Goal: Find specific page/section: Find specific page/section

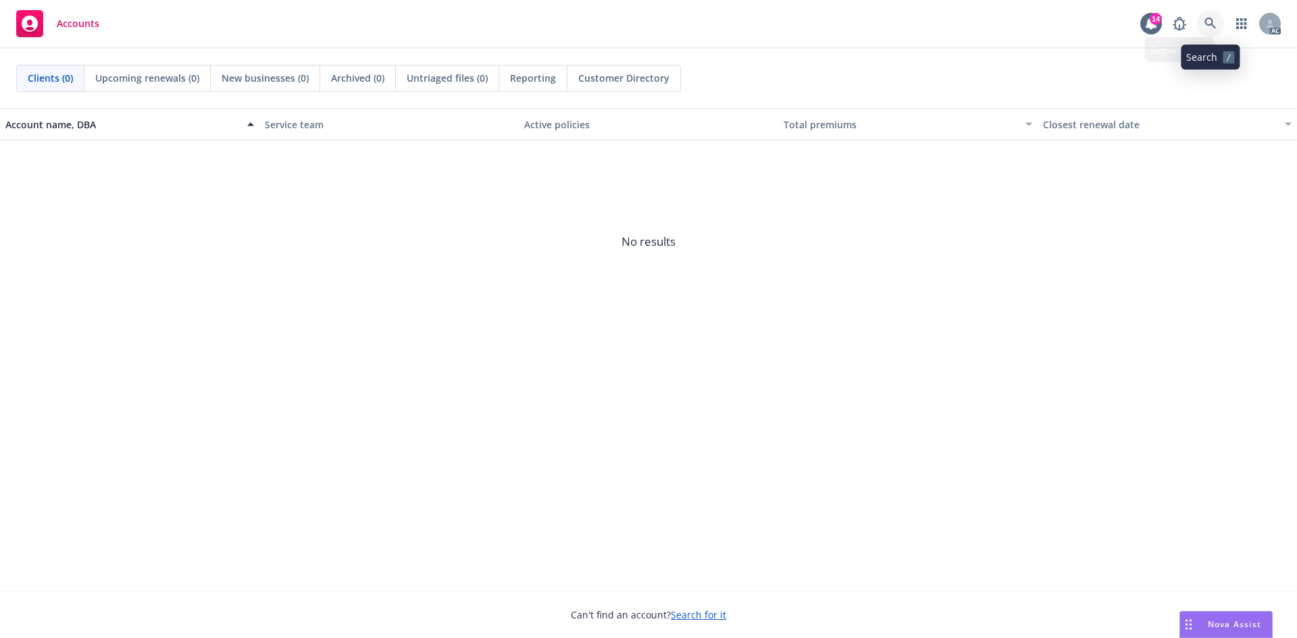
click at [1224, 19] on link at bounding box center [1210, 23] width 27 height 27
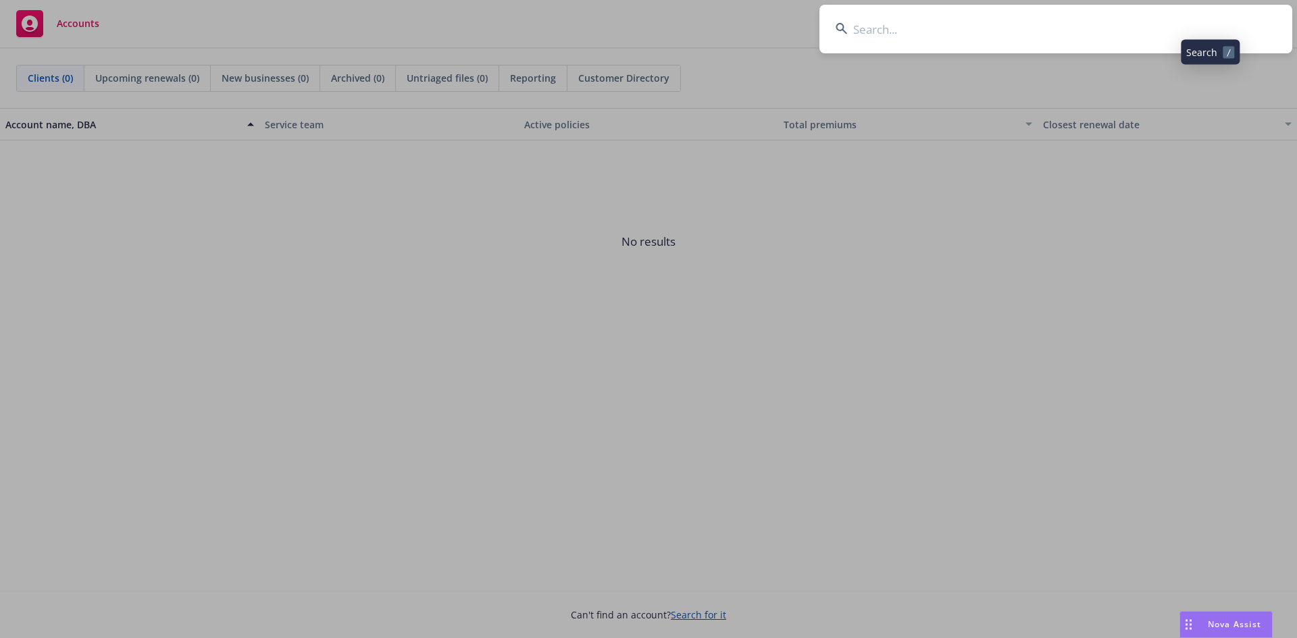
click at [1099, 34] on input at bounding box center [1055, 29] width 473 height 49
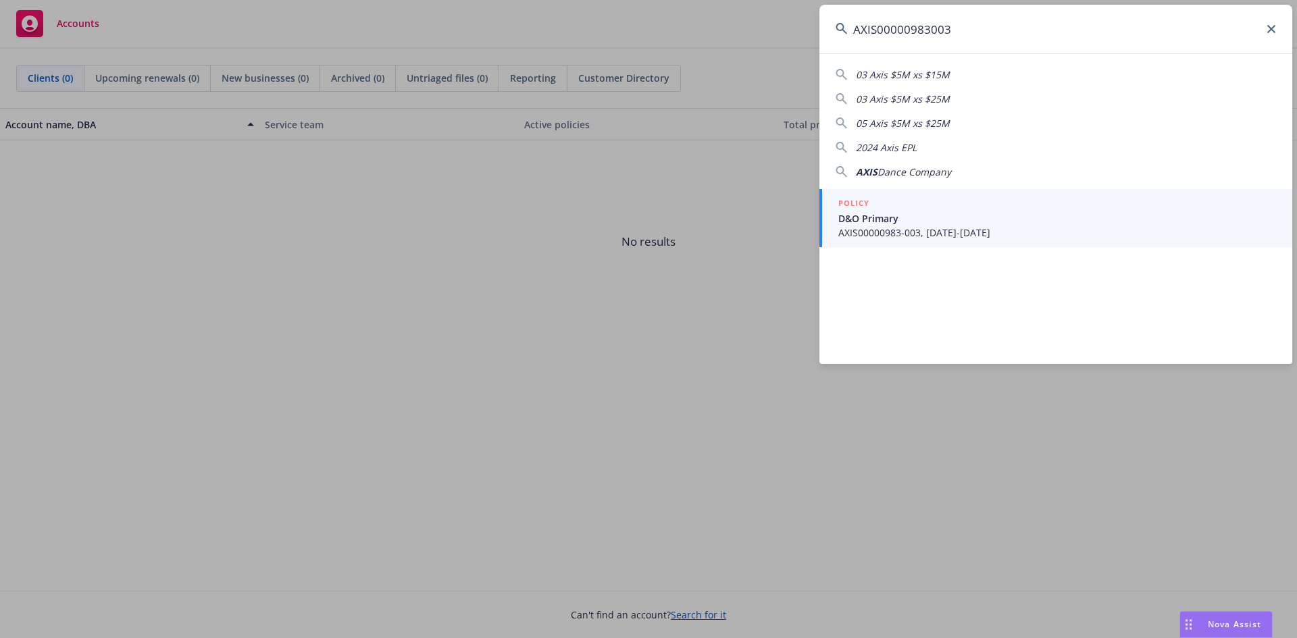
type input "AXIS00000983003"
click at [928, 205] on div "POLICY" at bounding box center [1057, 204] width 438 height 15
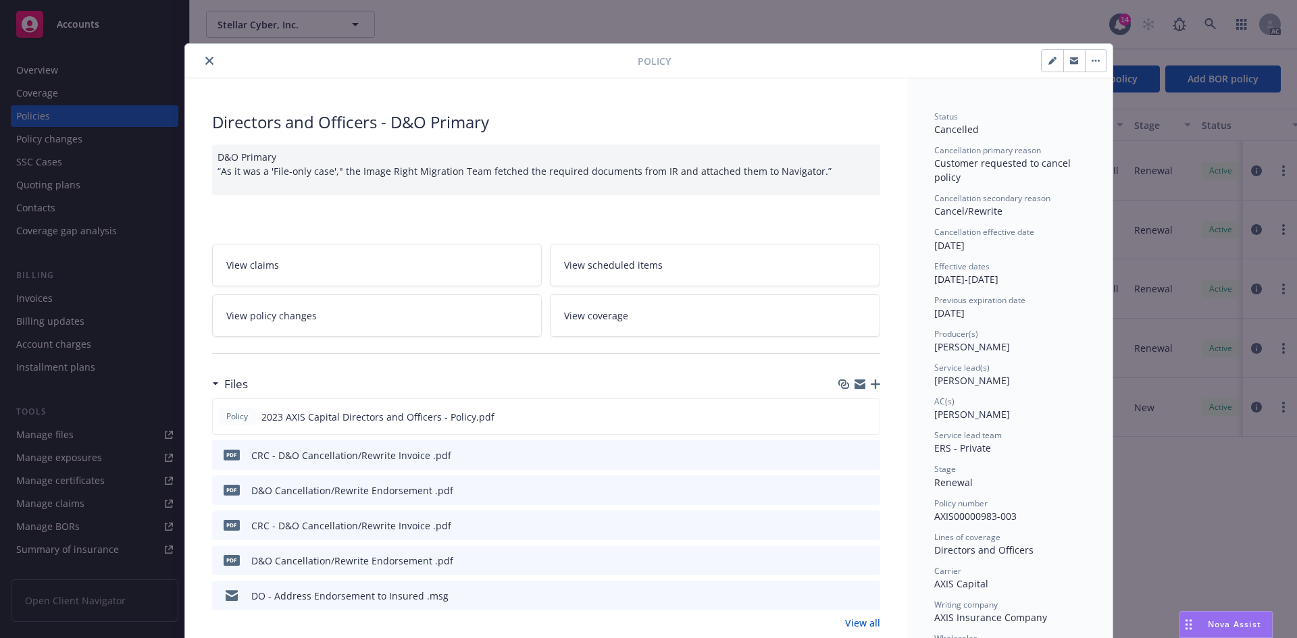
click at [205, 63] on icon "close" at bounding box center [209, 61] width 8 height 8
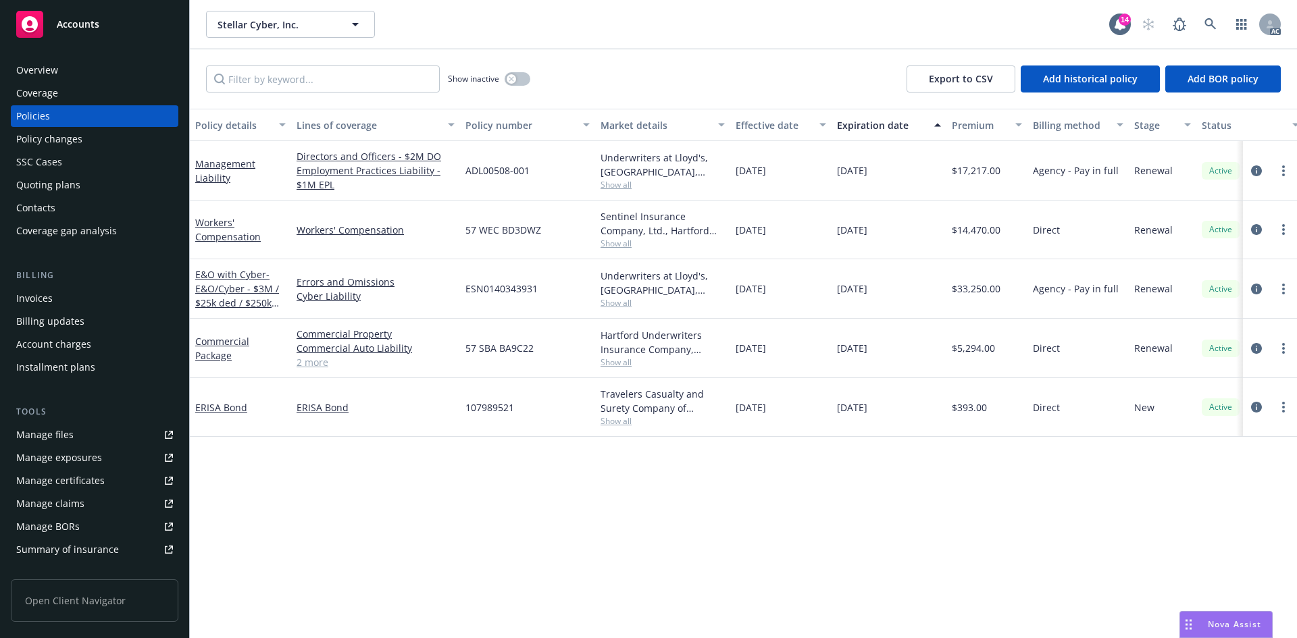
click at [503, 574] on div "Policy details Lines of coverage Policy number Market details Effective date Ex…" at bounding box center [743, 374] width 1107 height 530
click at [703, 505] on div "Policy details Lines of coverage Policy number Market details Effective date Ex…" at bounding box center [743, 374] width 1107 height 530
click at [413, 524] on div "Policy details Lines of coverage Policy number Market details Effective date Ex…" at bounding box center [743, 374] width 1107 height 530
click at [426, 511] on div "Policy details Lines of coverage Policy number Market details Effective date Ex…" at bounding box center [743, 374] width 1107 height 530
click at [582, 74] on div "Show inactive Export to CSV Add historical policy Add BOR policy" at bounding box center [743, 78] width 1107 height 59
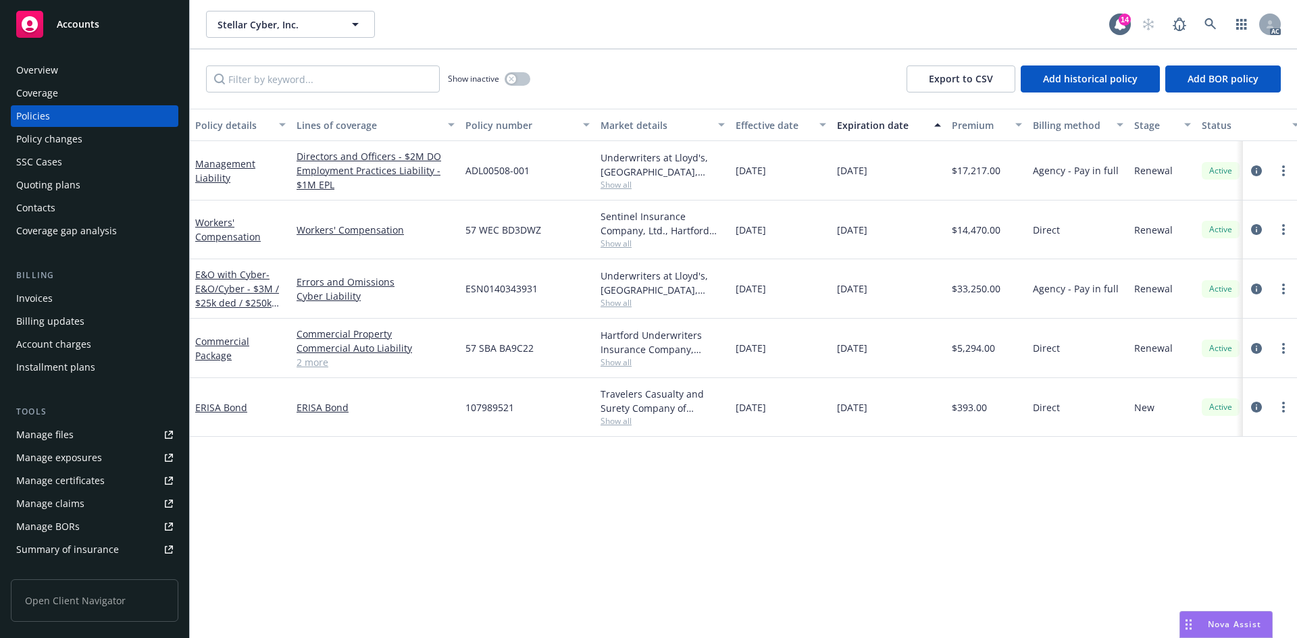
click at [347, 507] on div "Policy details Lines of coverage Policy number Market details Effective date Ex…" at bounding box center [743, 374] width 1107 height 530
click at [434, 605] on div "Policy details Lines of coverage Policy number Market details Effective date Ex…" at bounding box center [743, 374] width 1107 height 530
click at [274, 581] on div "Policy details Lines of coverage Policy number Market details Effective date Ex…" at bounding box center [743, 374] width 1107 height 530
click at [484, 498] on div "Policy details Lines of coverage Policy number Market details Effective date Ex…" at bounding box center [743, 374] width 1107 height 530
click at [420, 479] on div "Policy details Lines of coverage Policy number Market details Effective date Ex…" at bounding box center [743, 374] width 1107 height 530
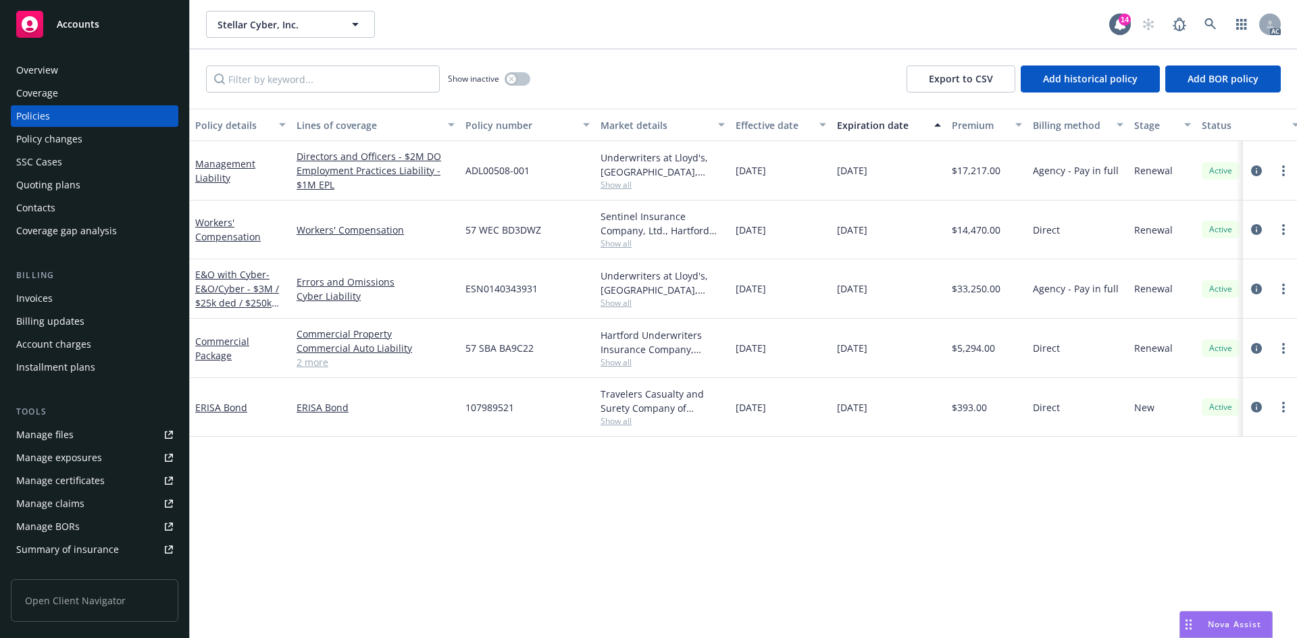
click at [420, 460] on div "Policy details Lines of coverage Policy number Market details Effective date Ex…" at bounding box center [743, 374] width 1107 height 530
click at [513, 503] on div "Policy details Lines of coverage Policy number Market details Effective date Ex…" at bounding box center [743, 374] width 1107 height 530
click at [549, 510] on div "Policy details Lines of coverage Policy number Market details Effective date Ex…" at bounding box center [743, 374] width 1107 height 530
click at [422, 538] on div "Policy details Lines of coverage Policy number Market details Effective date Ex…" at bounding box center [743, 374] width 1107 height 530
click at [364, 489] on div "Policy details Lines of coverage Policy number Market details Effective date Ex…" at bounding box center [743, 374] width 1107 height 530
